Goal: Navigation & Orientation: Find specific page/section

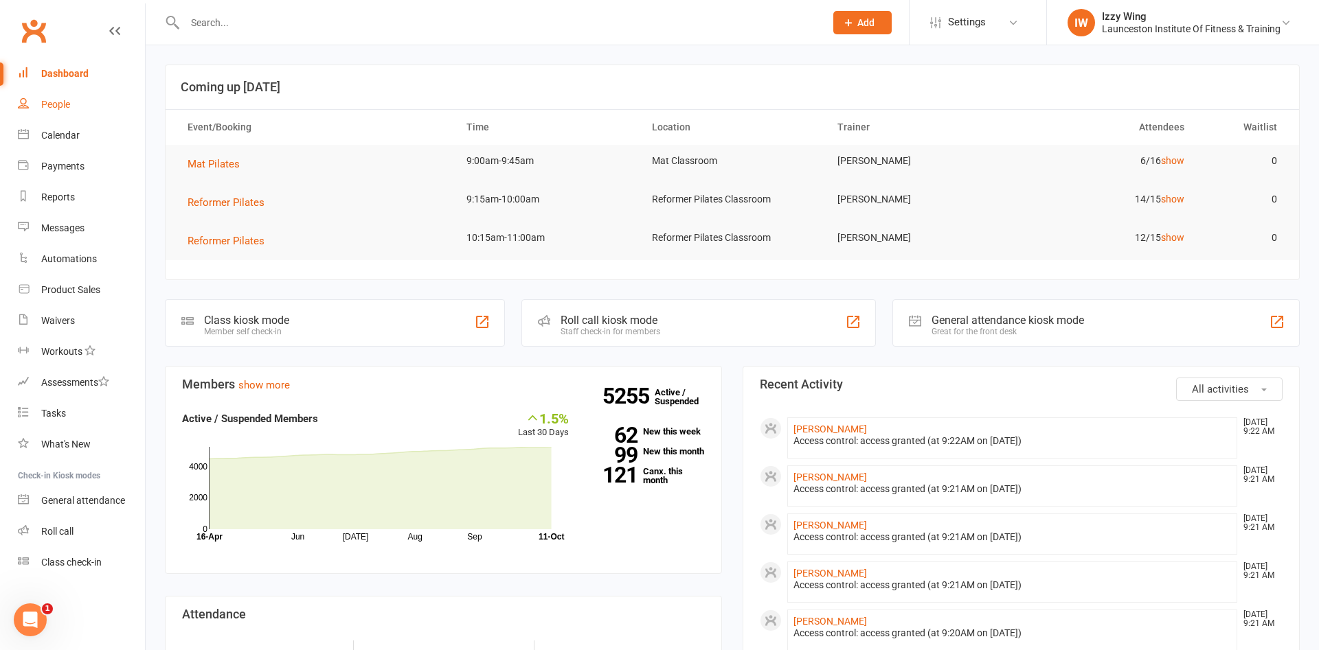
click at [60, 110] on div "People" at bounding box center [55, 104] width 29 height 11
click at [0, 0] on div "Loading" at bounding box center [0, 0] width 0 height 0
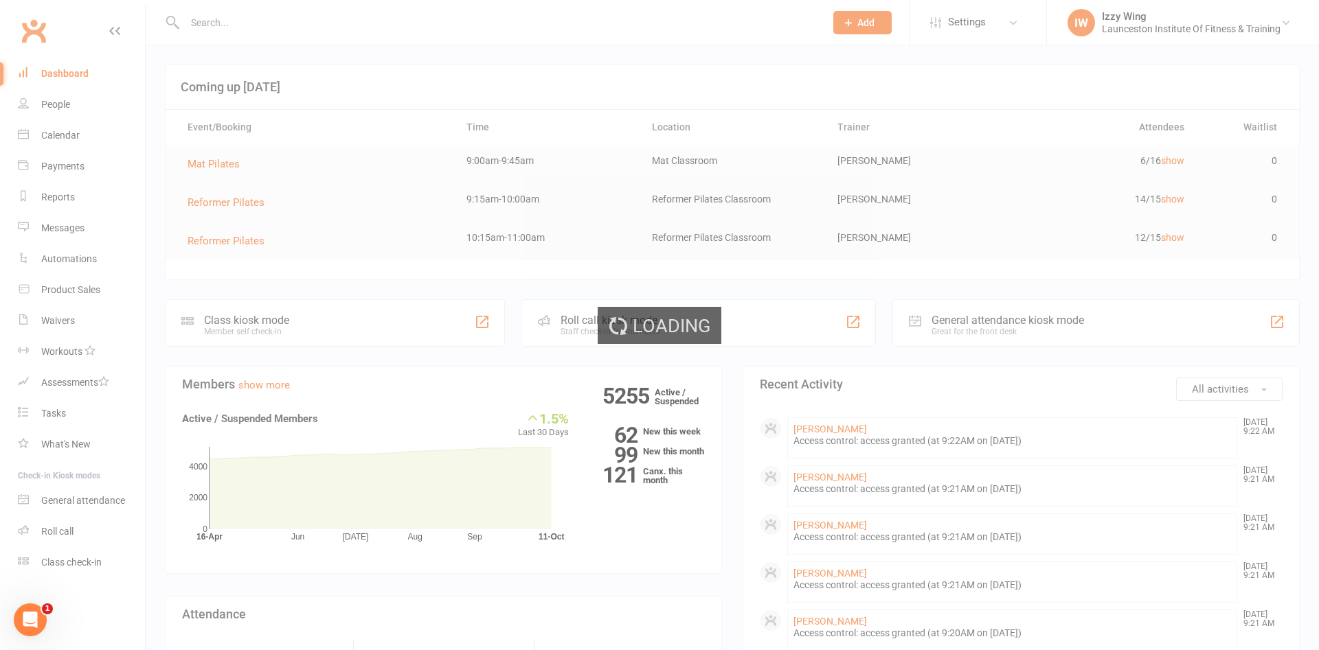
select select "50"
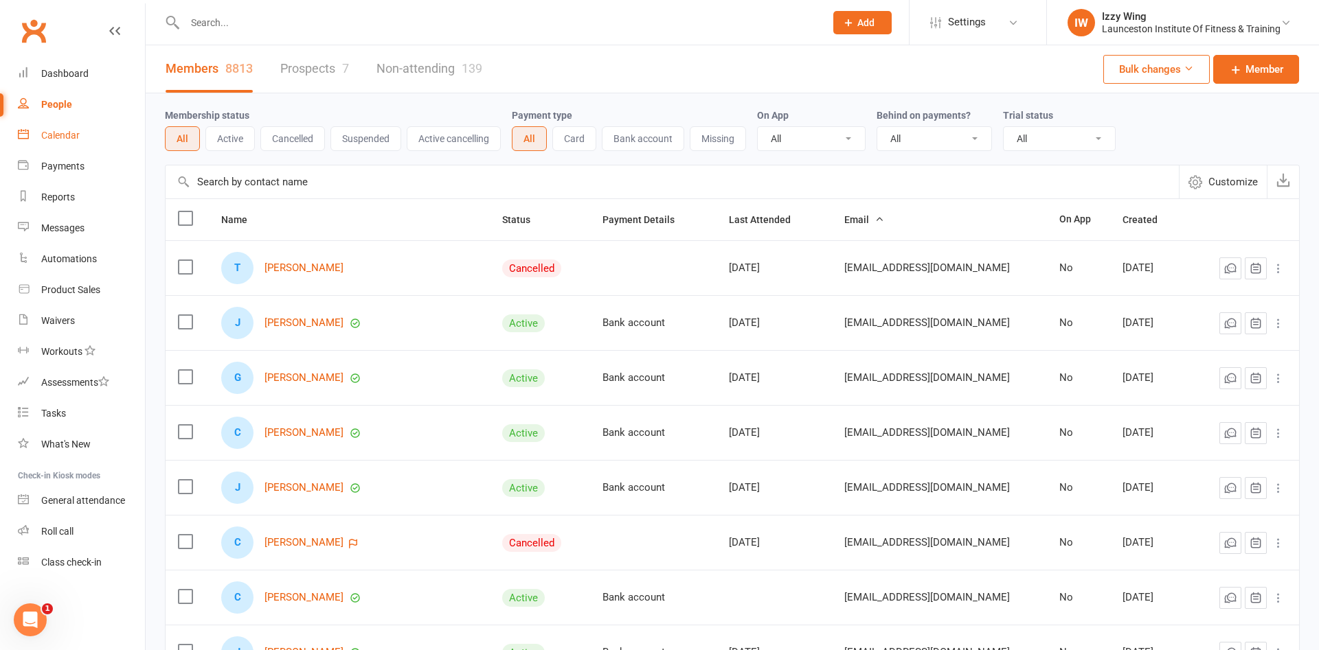
click at [68, 129] on link "Calendar" at bounding box center [81, 135] width 127 height 31
click at [0, 0] on div "Loading" at bounding box center [0, 0] width 0 height 0
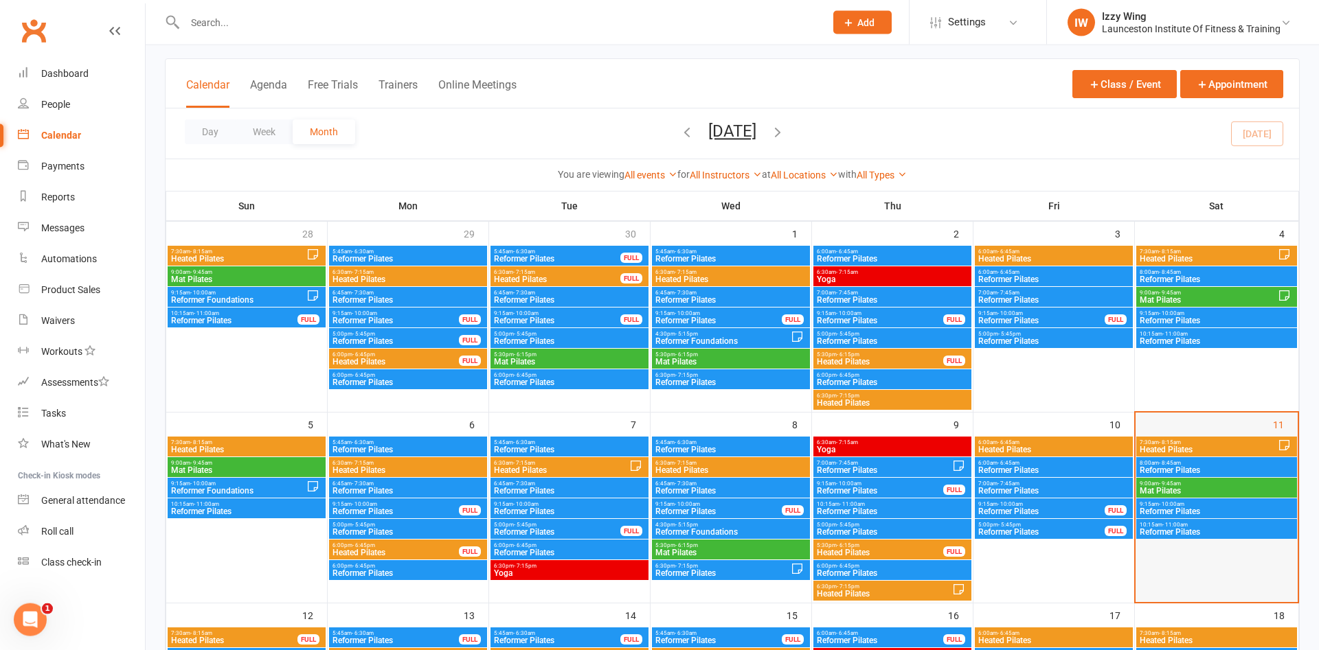
scroll to position [140, 0]
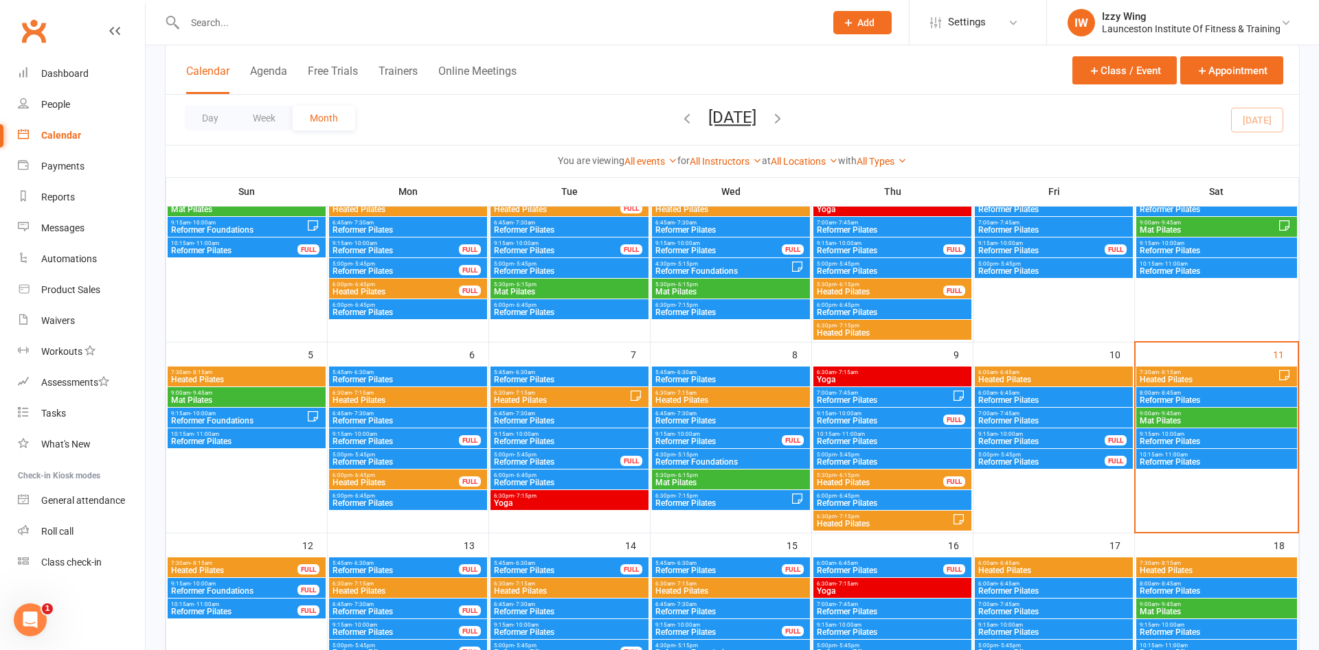
click at [1158, 442] on span "Reformer Pilates" at bounding box center [1216, 441] width 155 height 8
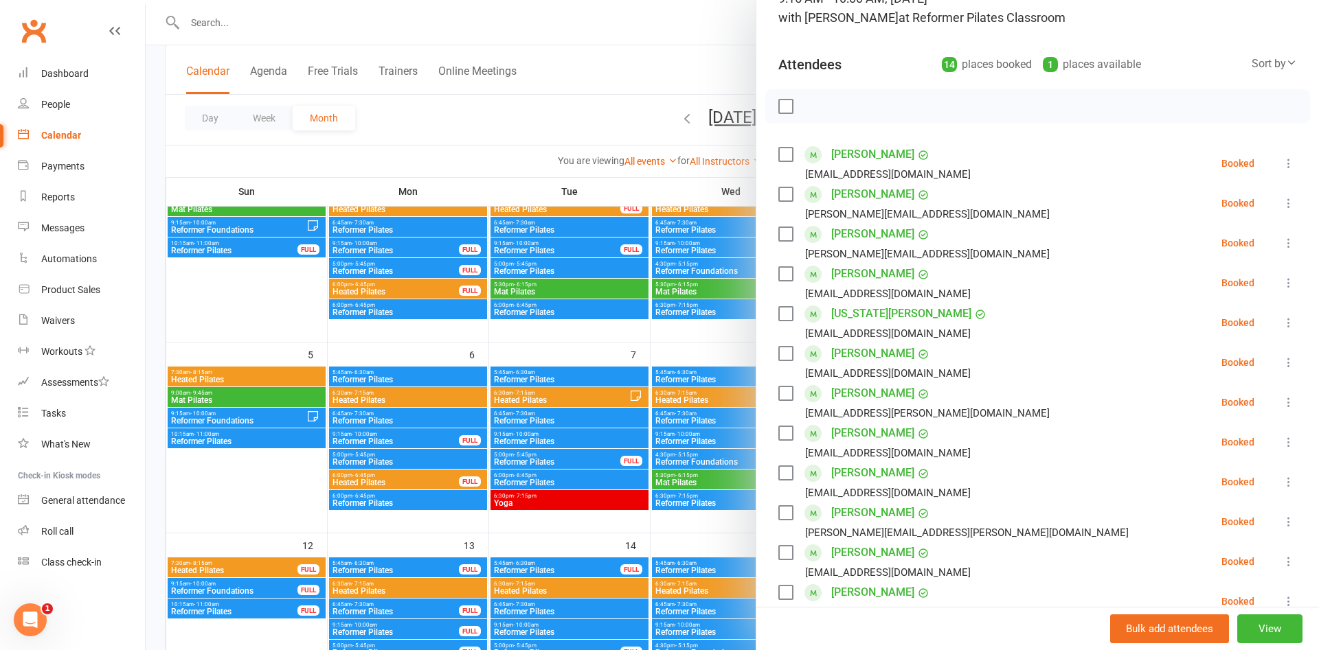
scroll to position [0, 0]
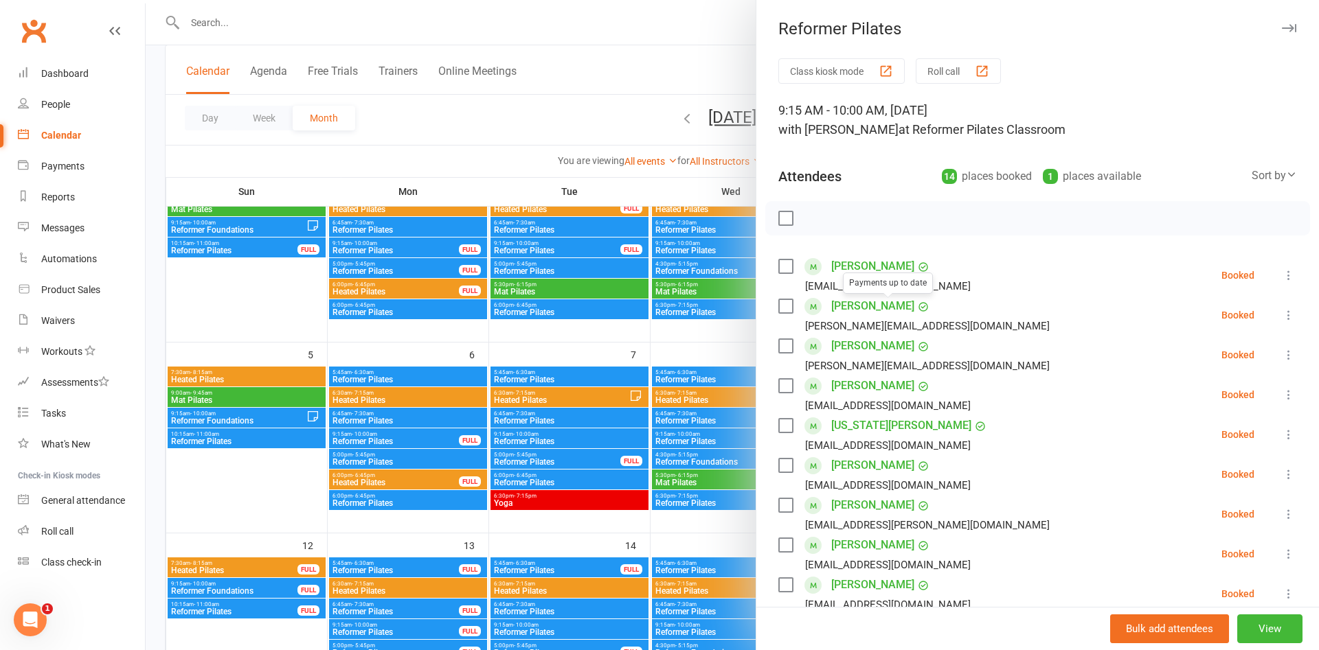
click at [595, 147] on div at bounding box center [732, 325] width 1173 height 650
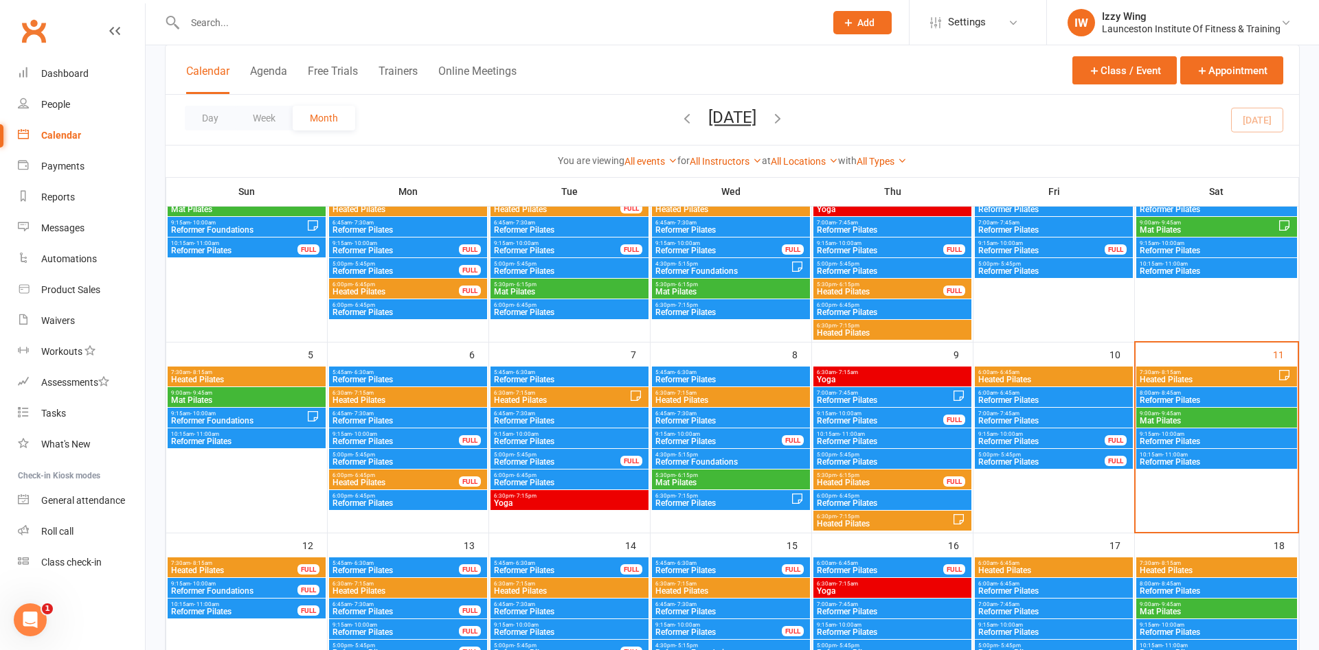
click at [1181, 465] on span "Reformer Pilates" at bounding box center [1216, 462] width 155 height 8
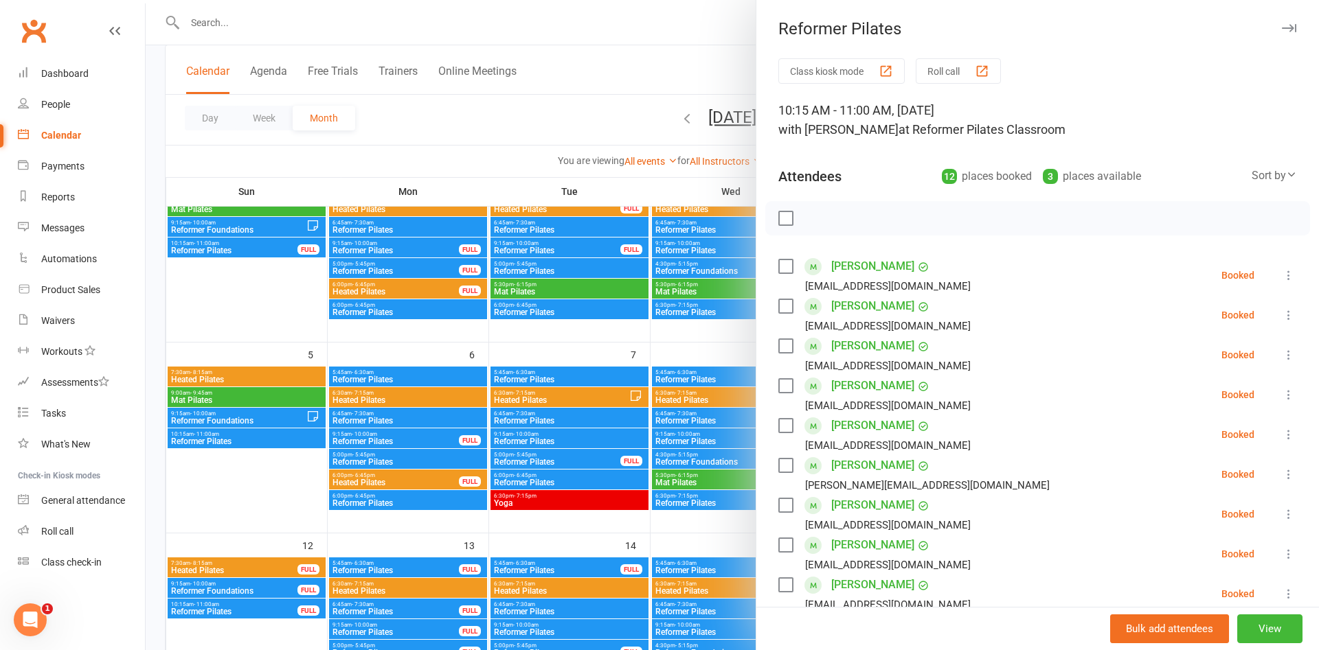
click at [676, 76] on div at bounding box center [732, 325] width 1173 height 650
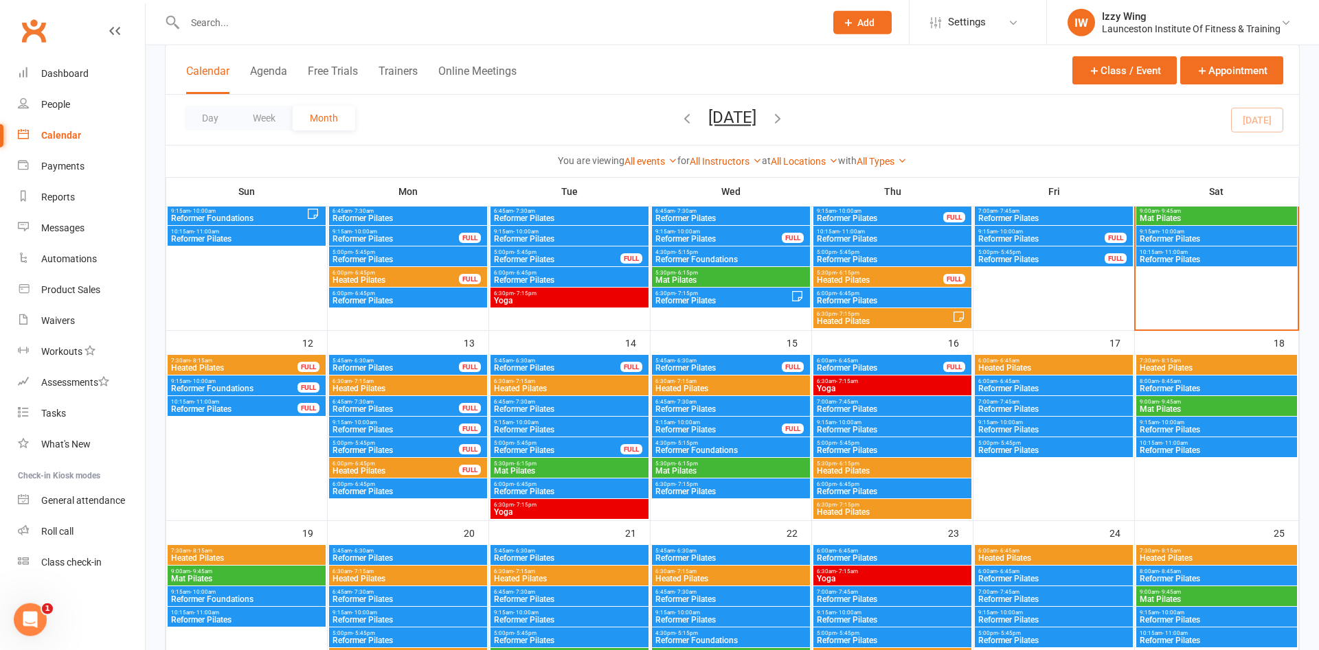
scroll to position [350, 0]
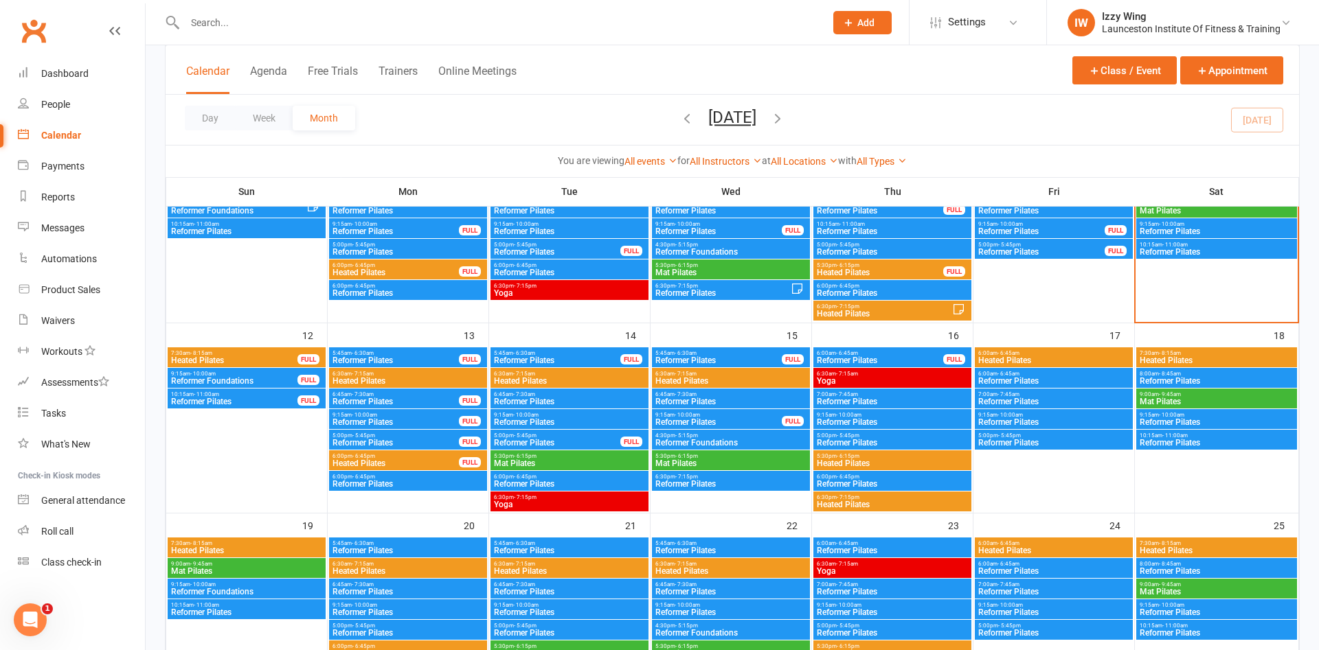
click at [216, 354] on span "7:30am - 8:15am" at bounding box center [234, 353] width 128 height 6
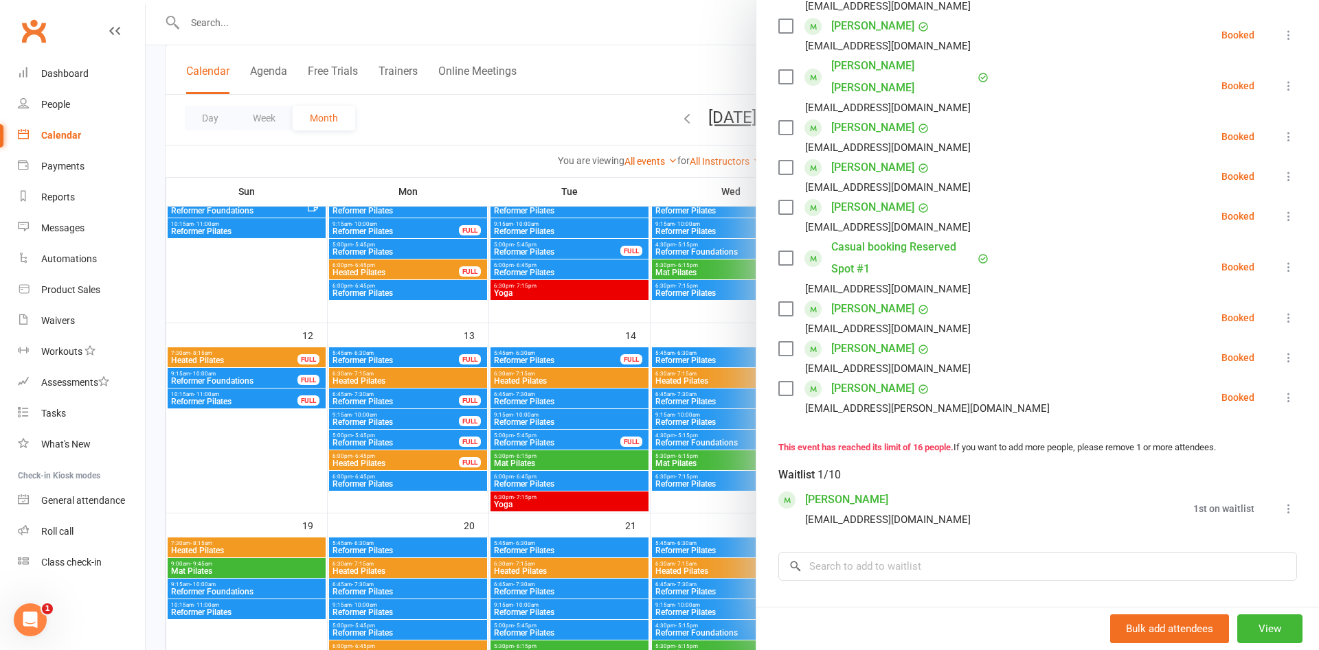
scroll to position [667, 0]
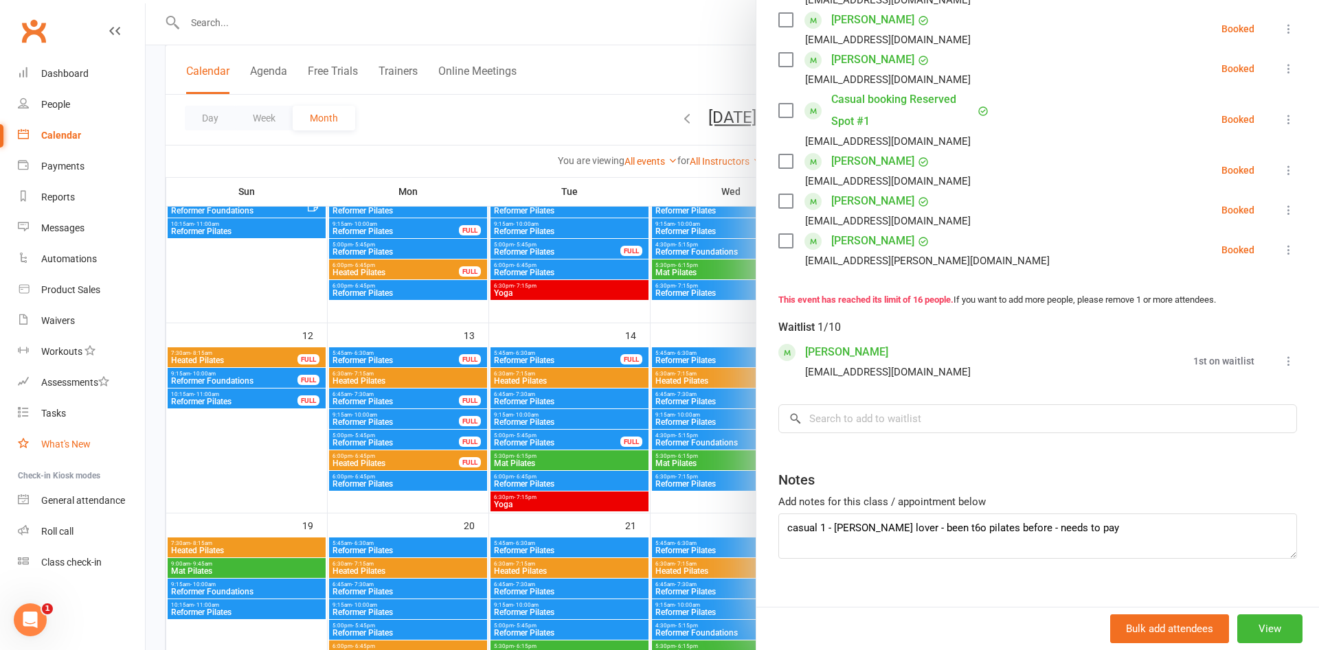
click at [143, 434] on link "What's New" at bounding box center [81, 444] width 127 height 31
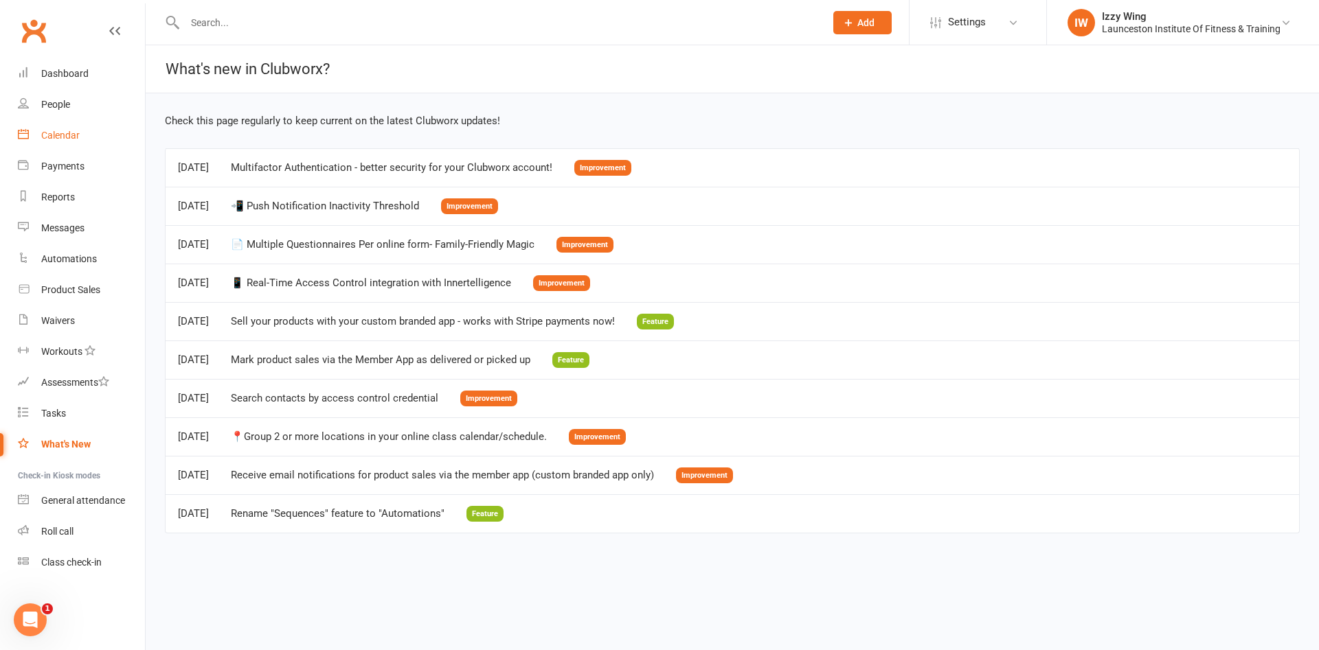
click at [51, 130] on div "Calendar" at bounding box center [60, 135] width 38 height 11
click at [0, 0] on div "Loading" at bounding box center [0, 0] width 0 height 0
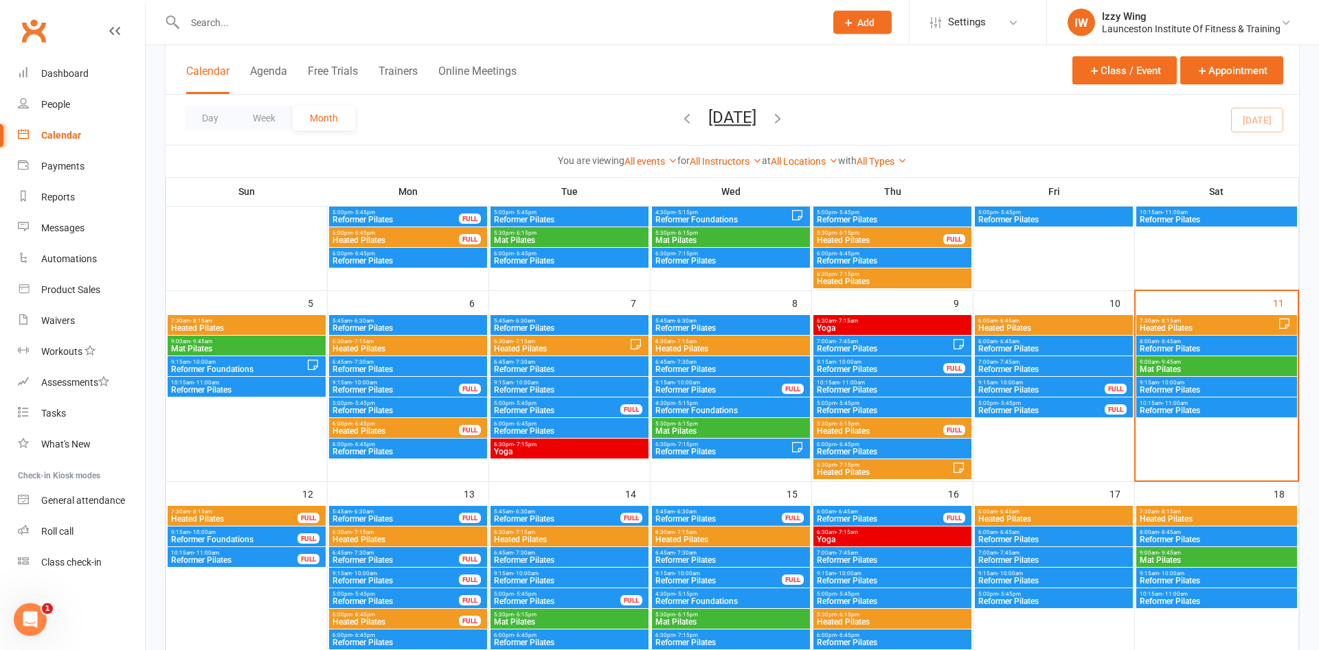
scroll to position [210, 0]
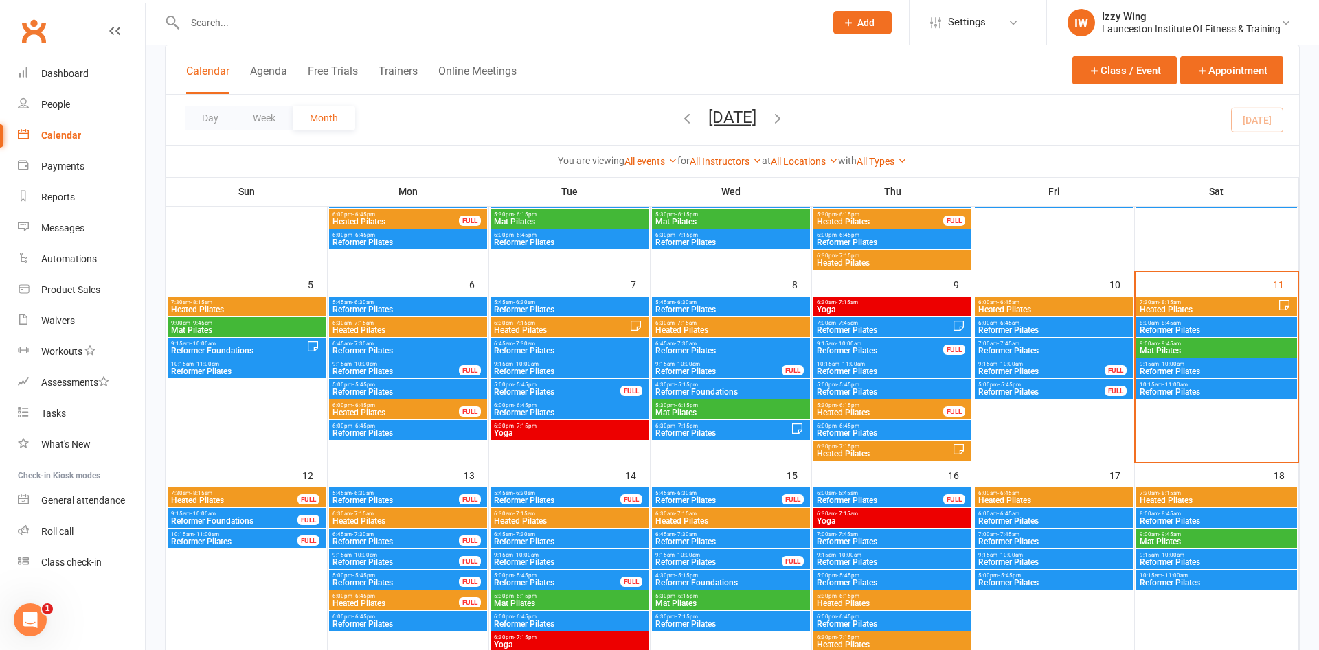
click at [402, 593] on span "6:00pm - 6:45pm" at bounding box center [396, 596] width 128 height 6
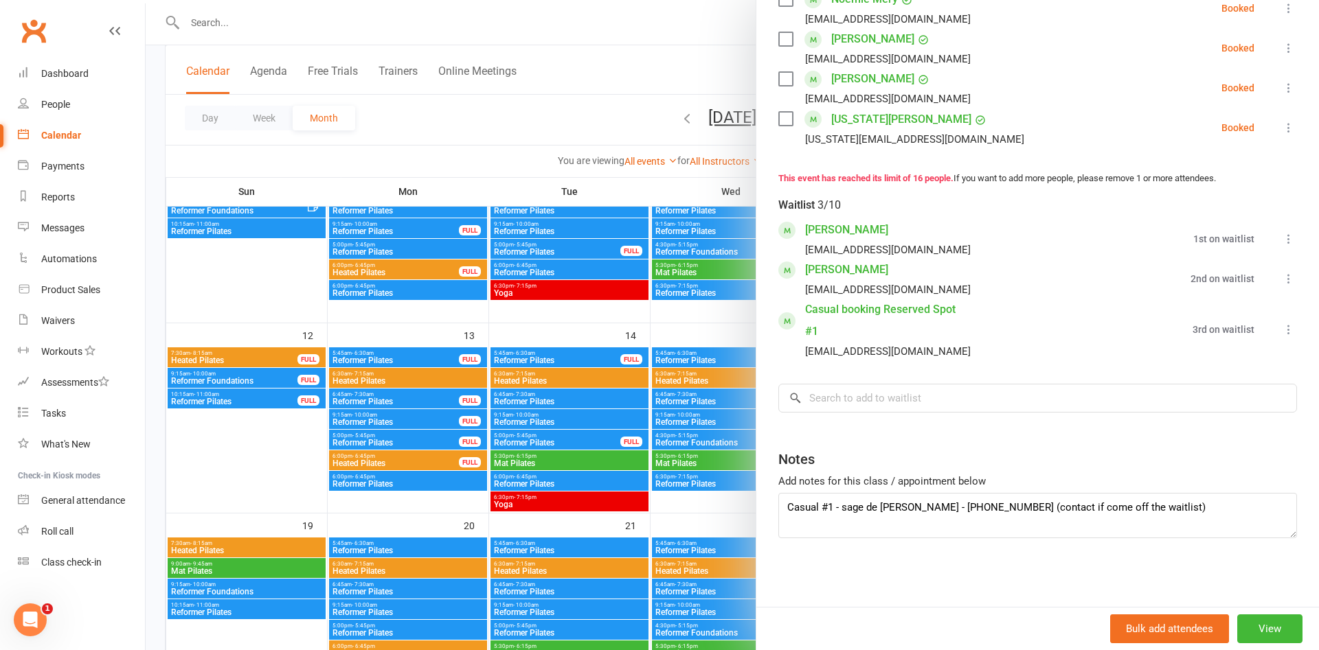
scroll to position [746, 0]
click at [1002, 505] on textarea "Casual #1 - sage de [PERSON_NAME] - [PHONE_NUMBER] (contact if come off the wai…" at bounding box center [1037, 515] width 518 height 45
click at [884, 506] on textarea "Casual #1 - sage de [PERSON_NAME] - [PHONE_NUMBER] (contact if come off the wai…" at bounding box center [1037, 515] width 518 height 45
click at [918, 509] on textarea "Casual #1 - Sage De [PERSON_NAME] - [PHONE_NUMBER] (contact if come off the wai…" at bounding box center [1037, 515] width 518 height 45
click at [1134, 510] on textarea "Casual #1 - Sage De [PERSON_NAME] - [PHONE_NUMBER] (contact if come off the wai…" at bounding box center [1037, 515] width 518 height 45
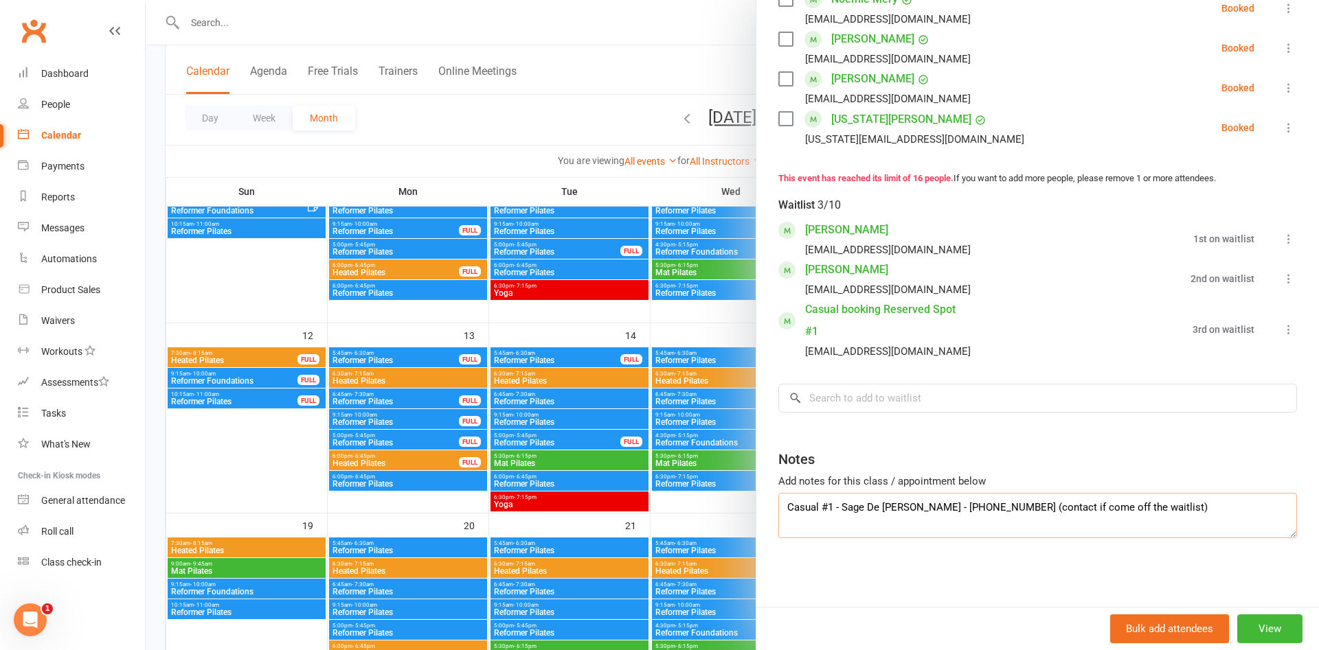
click at [1141, 512] on textarea "Casual #1 - Sage De [PERSON_NAME] - [PHONE_NUMBER] (contact if come off the wai…" at bounding box center [1037, 515] width 518 height 45
click at [1138, 512] on textarea "Casual #1 - Sage De [PERSON_NAME] - [PHONE_NUMBER] (contact if come off the wai…" at bounding box center [1037, 515] width 518 height 45
type textarea "Casual #1 - Sage De [PERSON_NAME] - [PHONE_NUMBER] (contact if come off the wai…"
click at [258, 463] on div at bounding box center [732, 325] width 1173 height 650
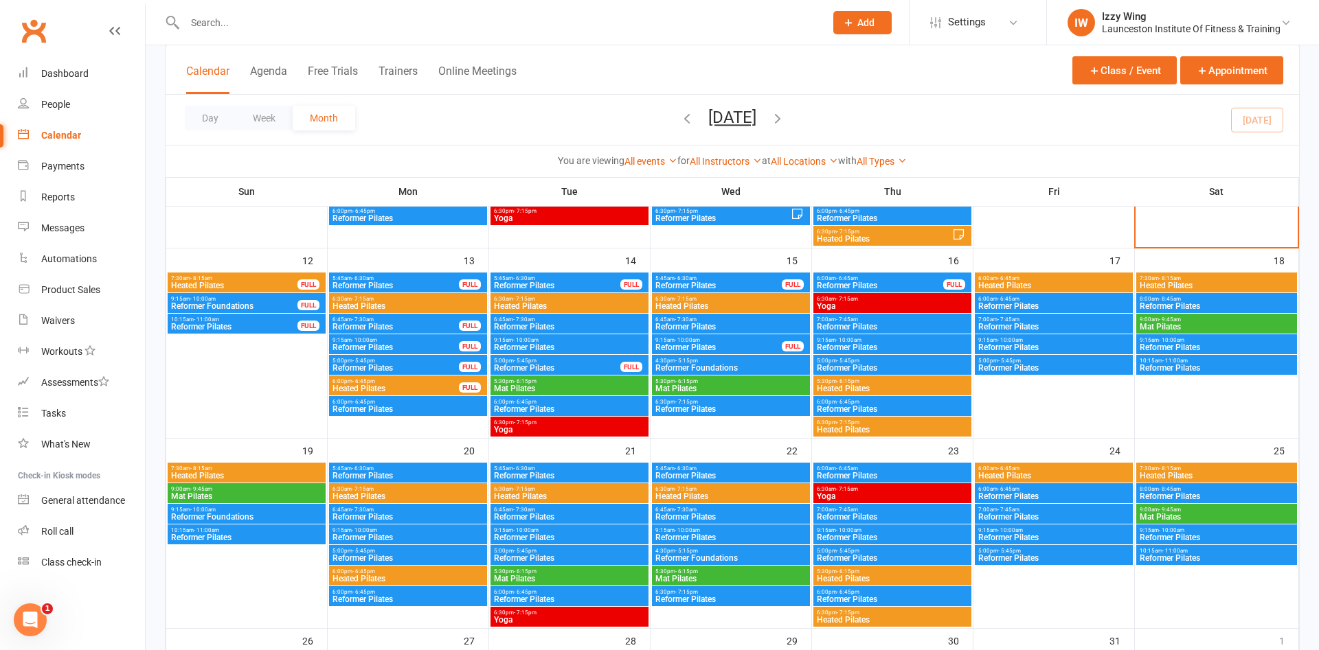
scroll to position [490, 0]
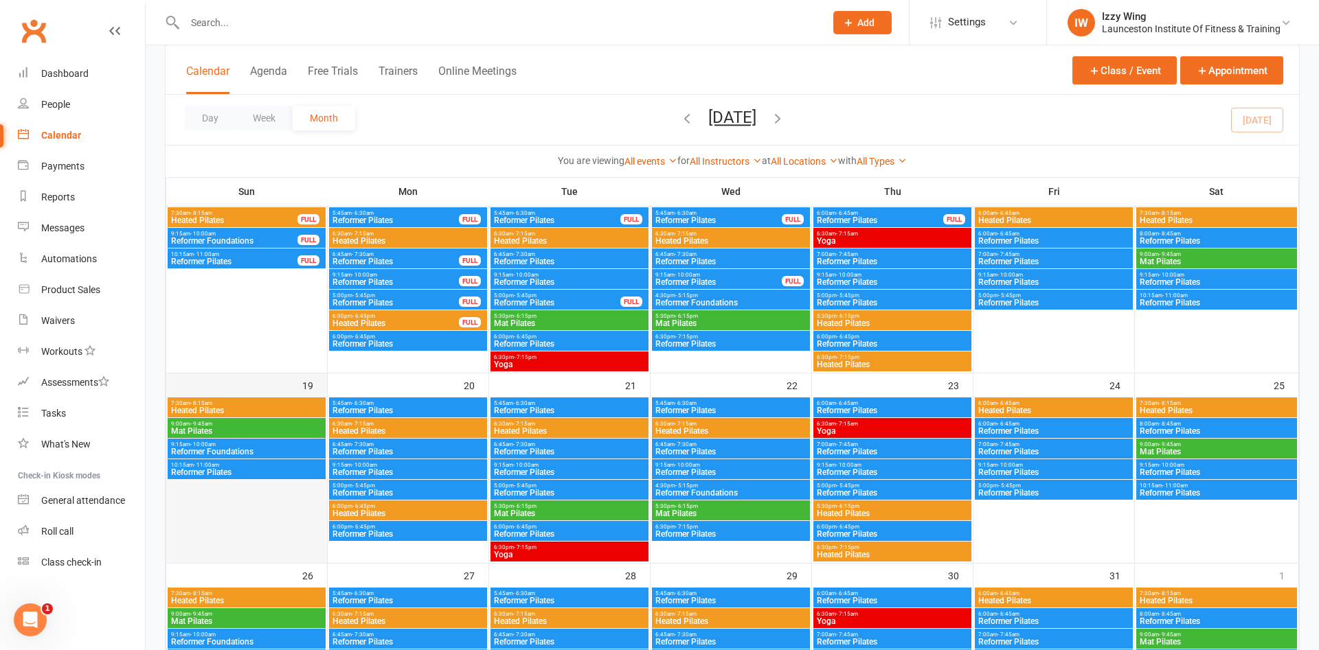
click at [281, 513] on div at bounding box center [247, 480] width 158 height 165
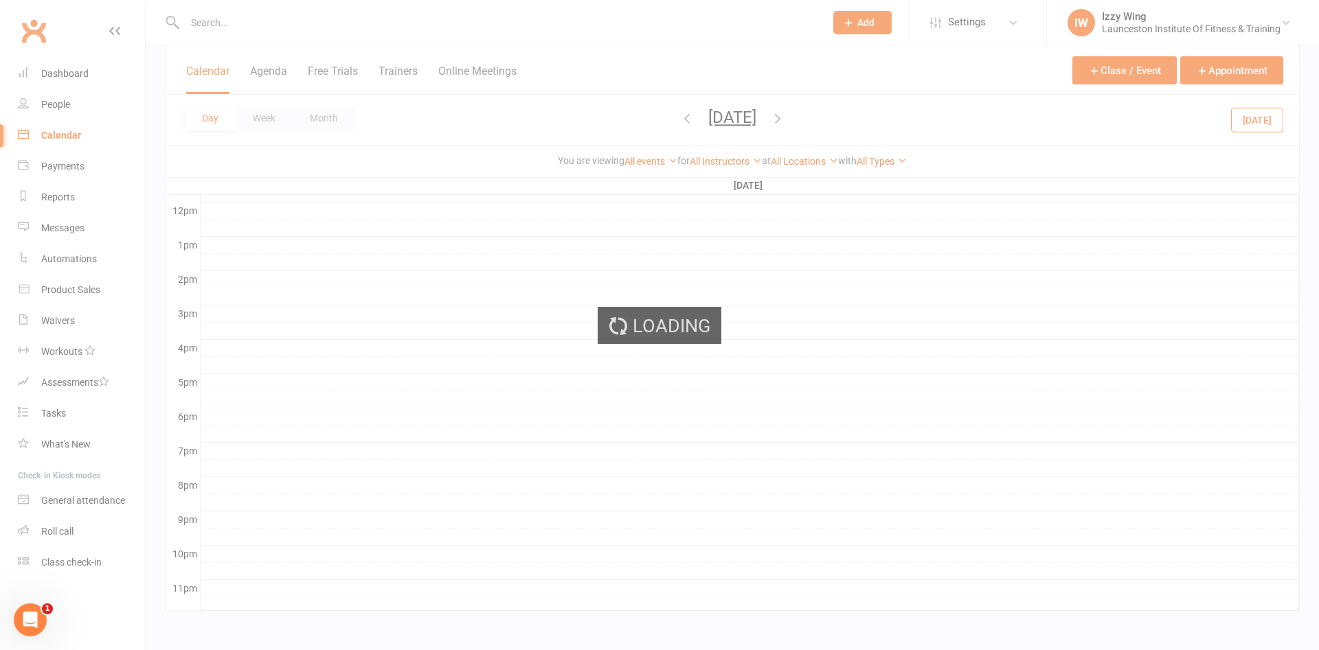
scroll to position [0, 0]
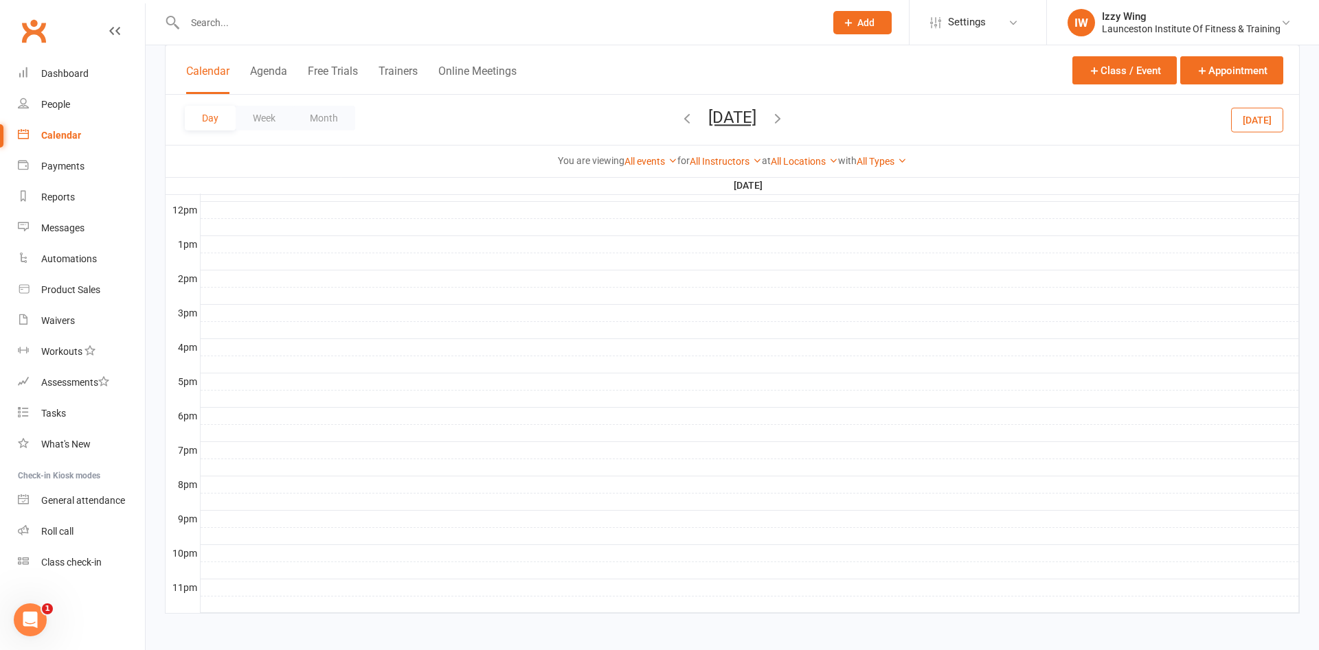
click at [60, 126] on link "Calendar" at bounding box center [81, 135] width 127 height 31
